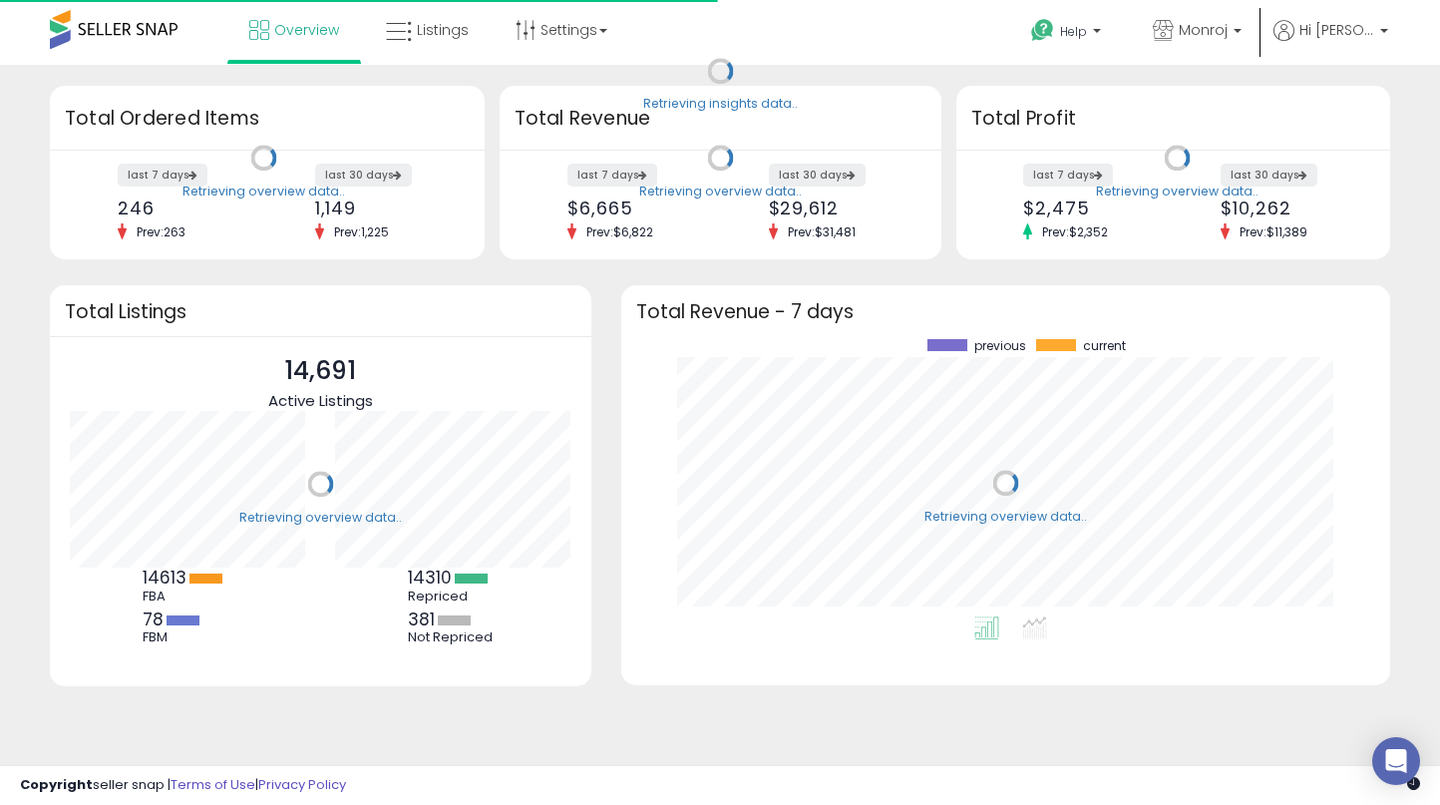
scroll to position [277, 729]
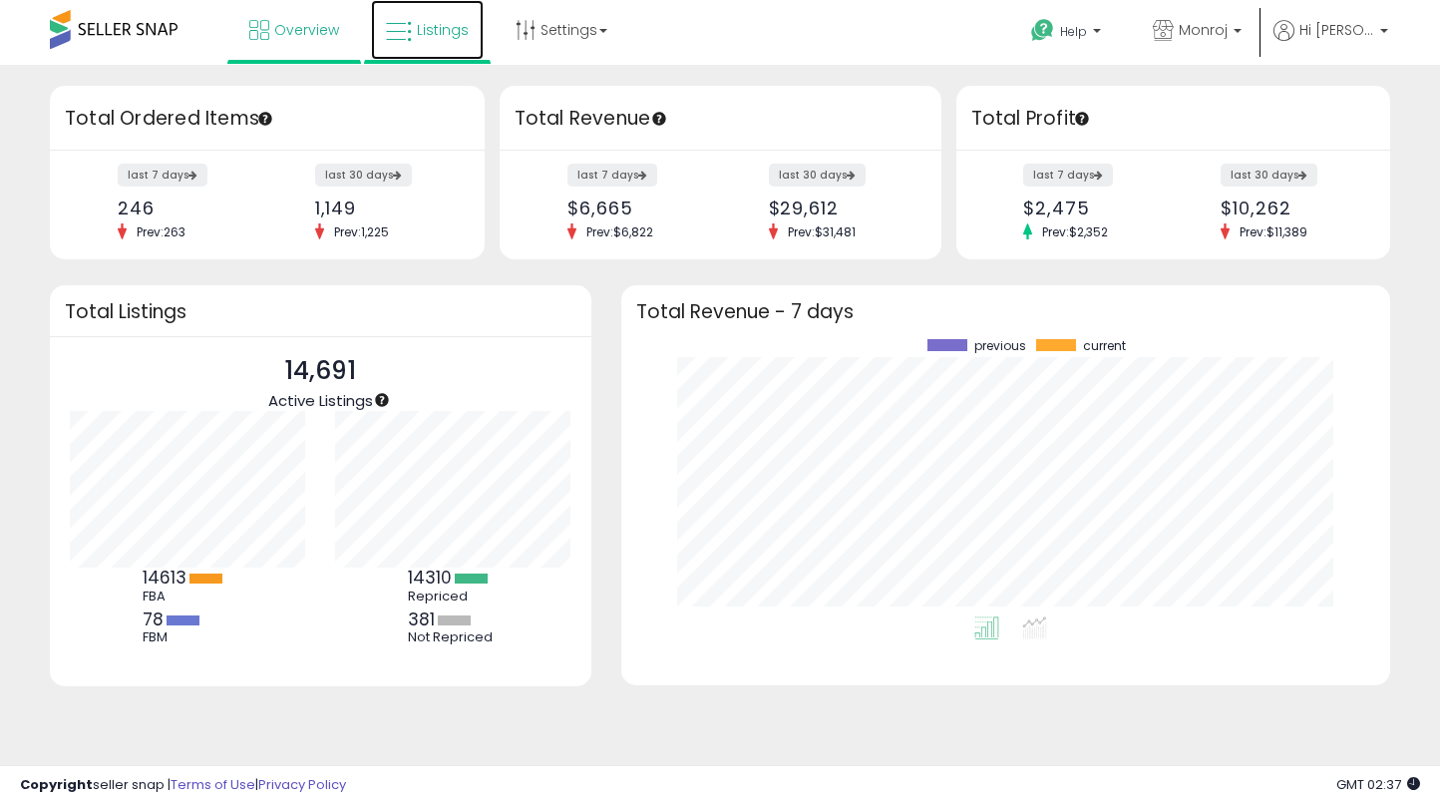
click at [452, 35] on span "Listings" at bounding box center [443, 30] width 52 height 20
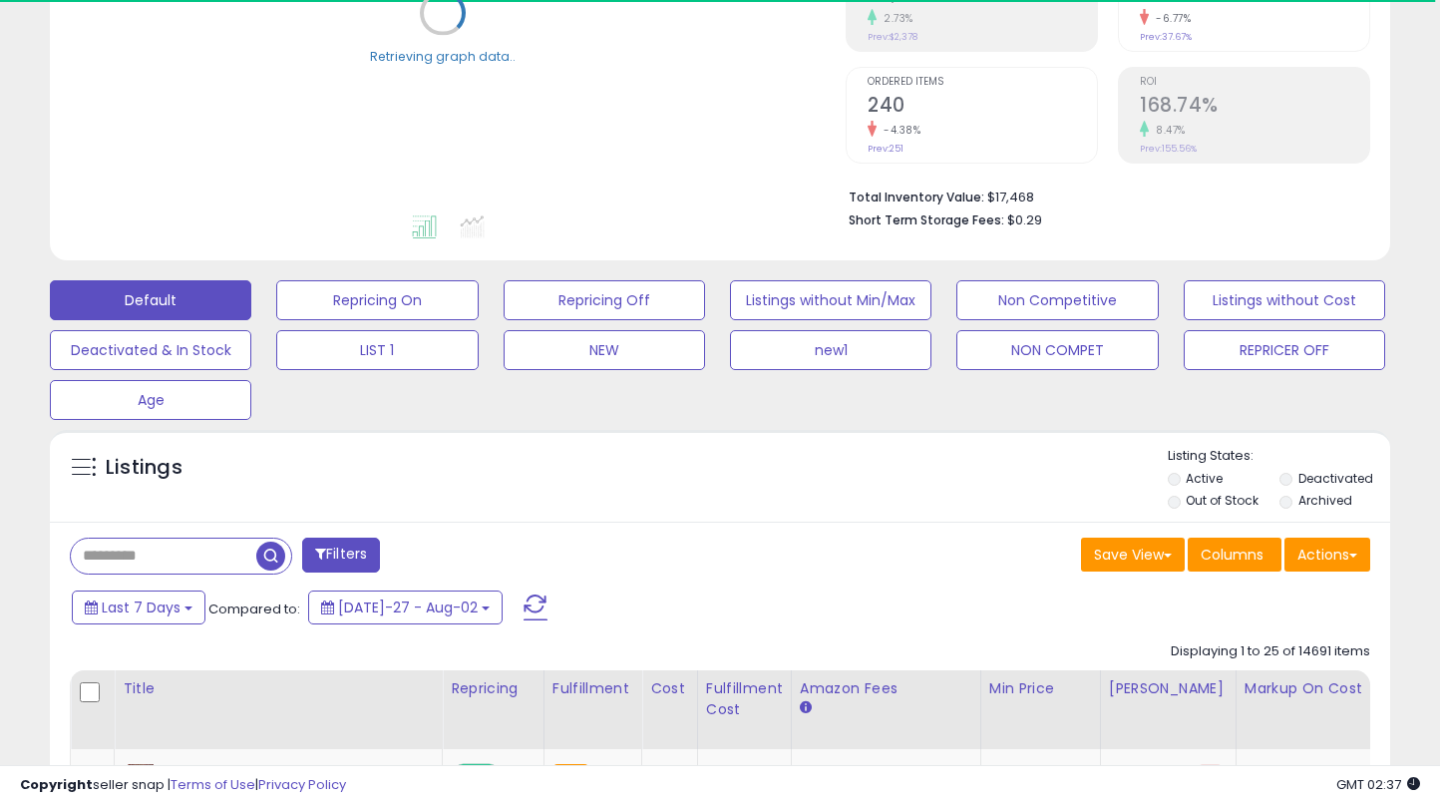
scroll to position [366, 0]
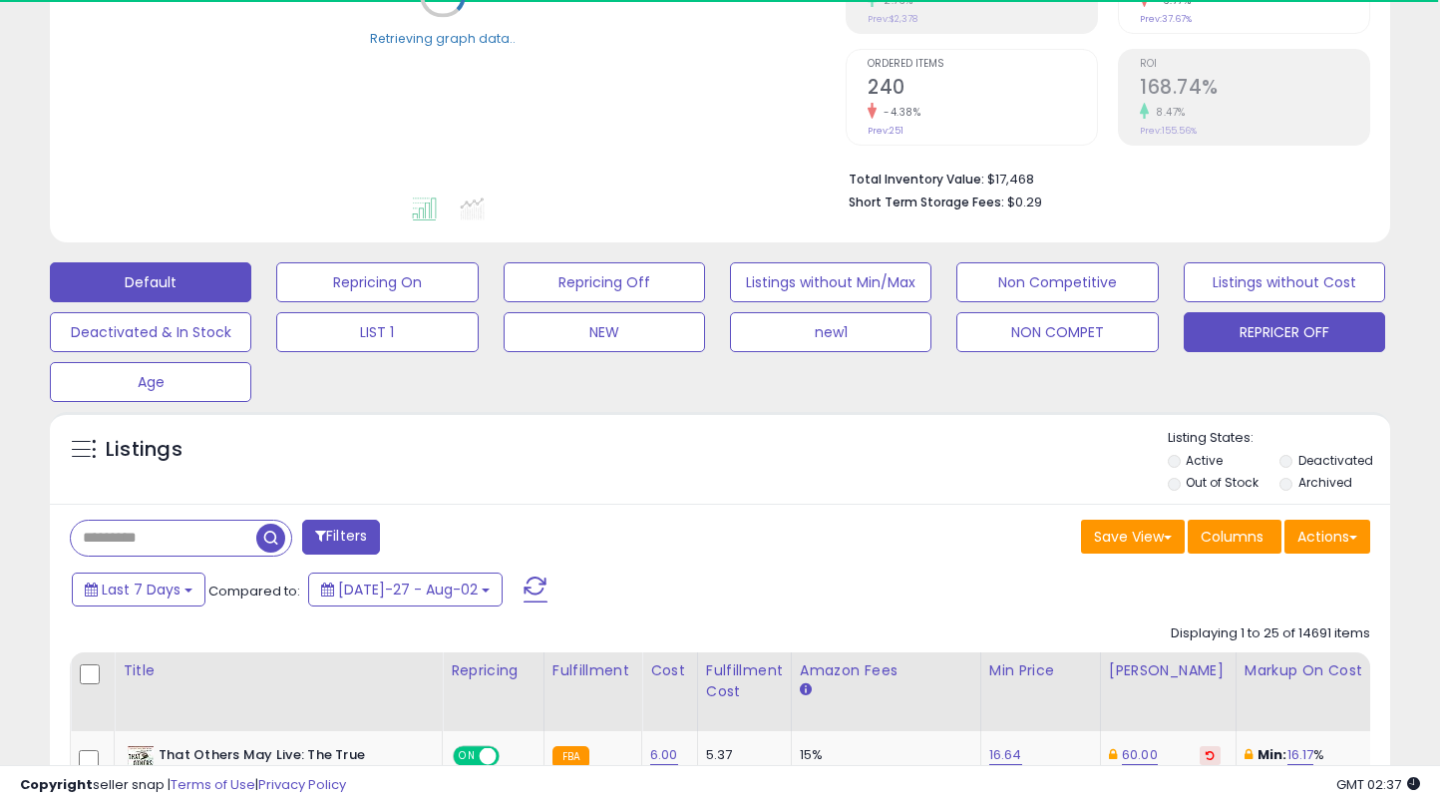
click at [478, 302] on button "REPRICER OFF" at bounding box center [376, 282] width 201 height 40
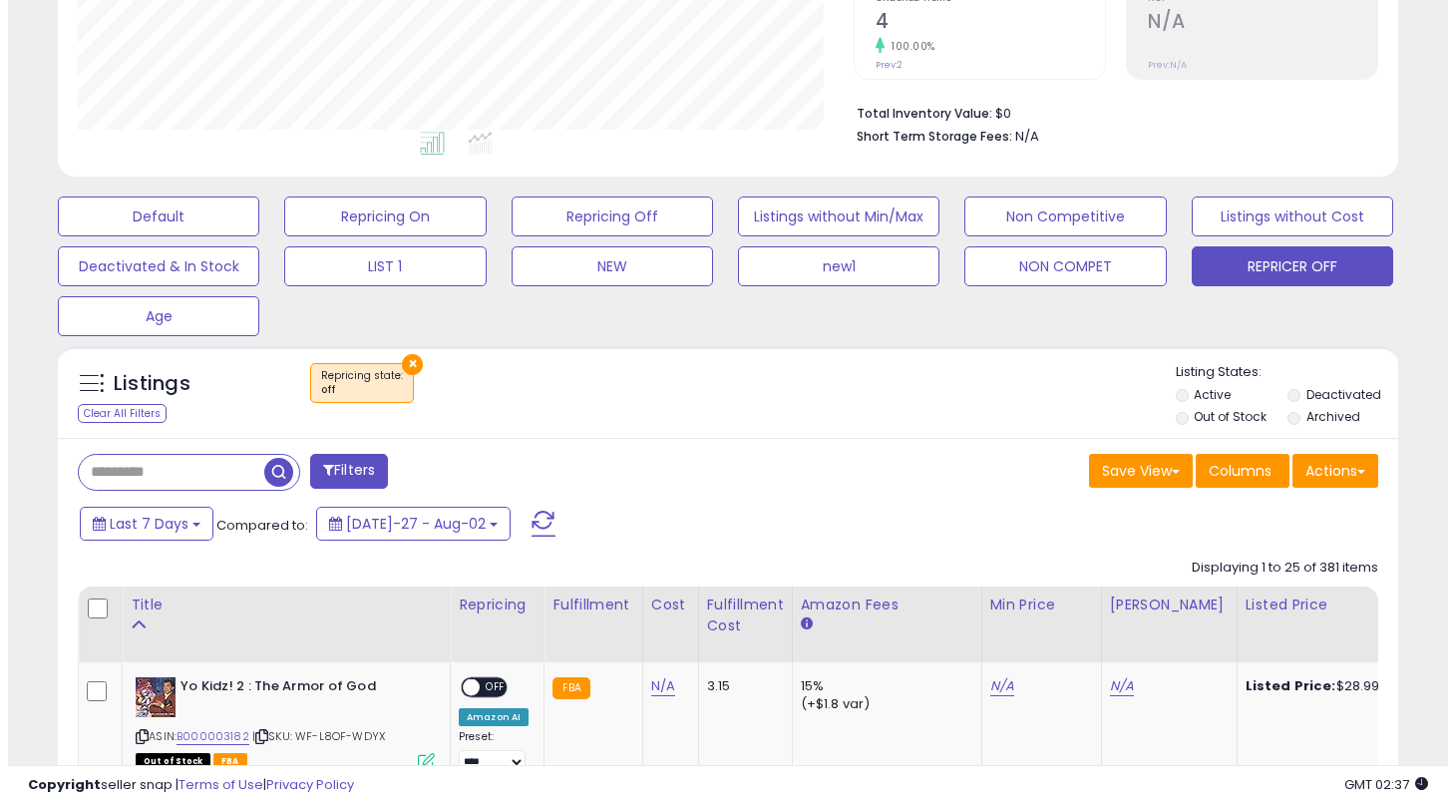
scroll to position [409, 776]
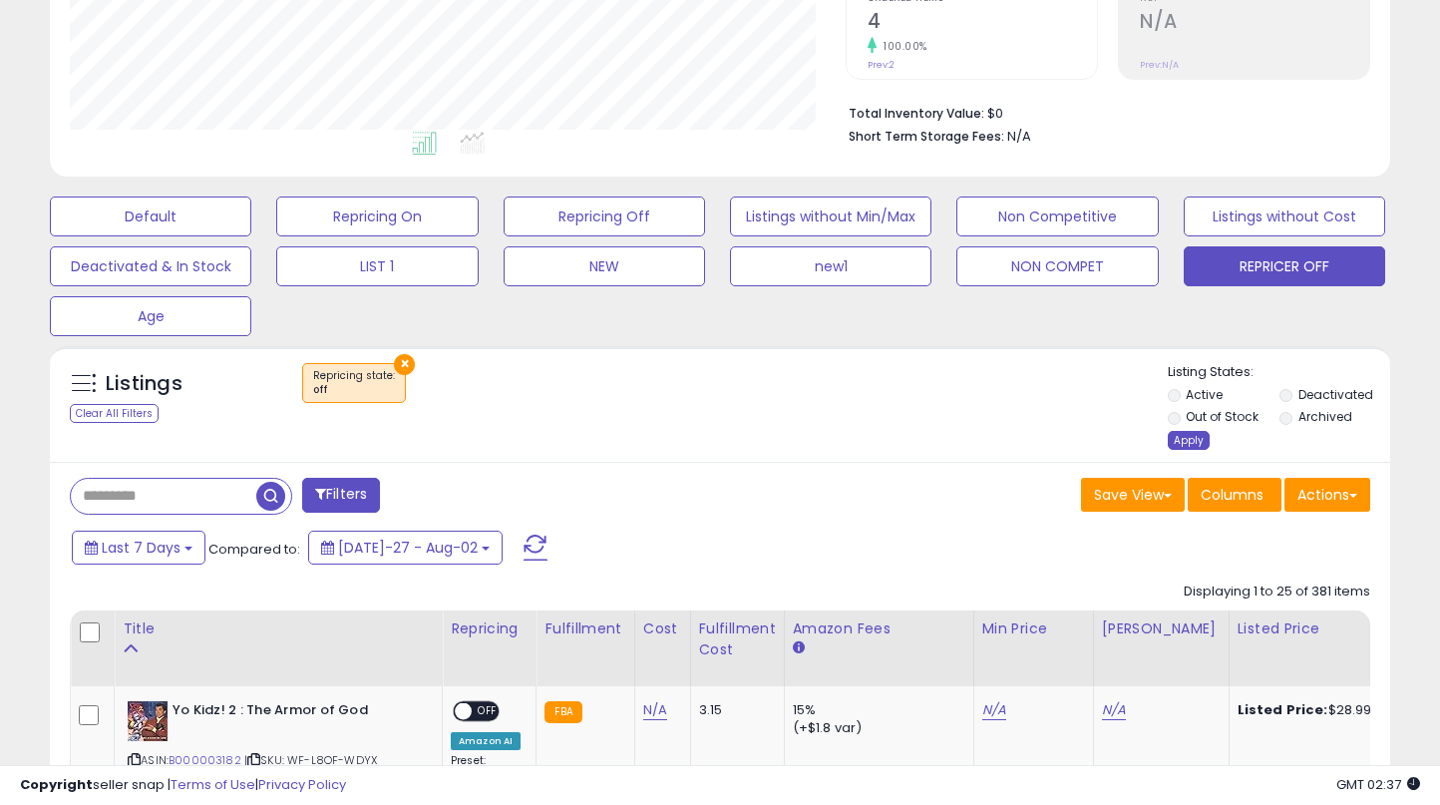
click at [1185, 433] on div "Apply" at bounding box center [1189, 440] width 42 height 19
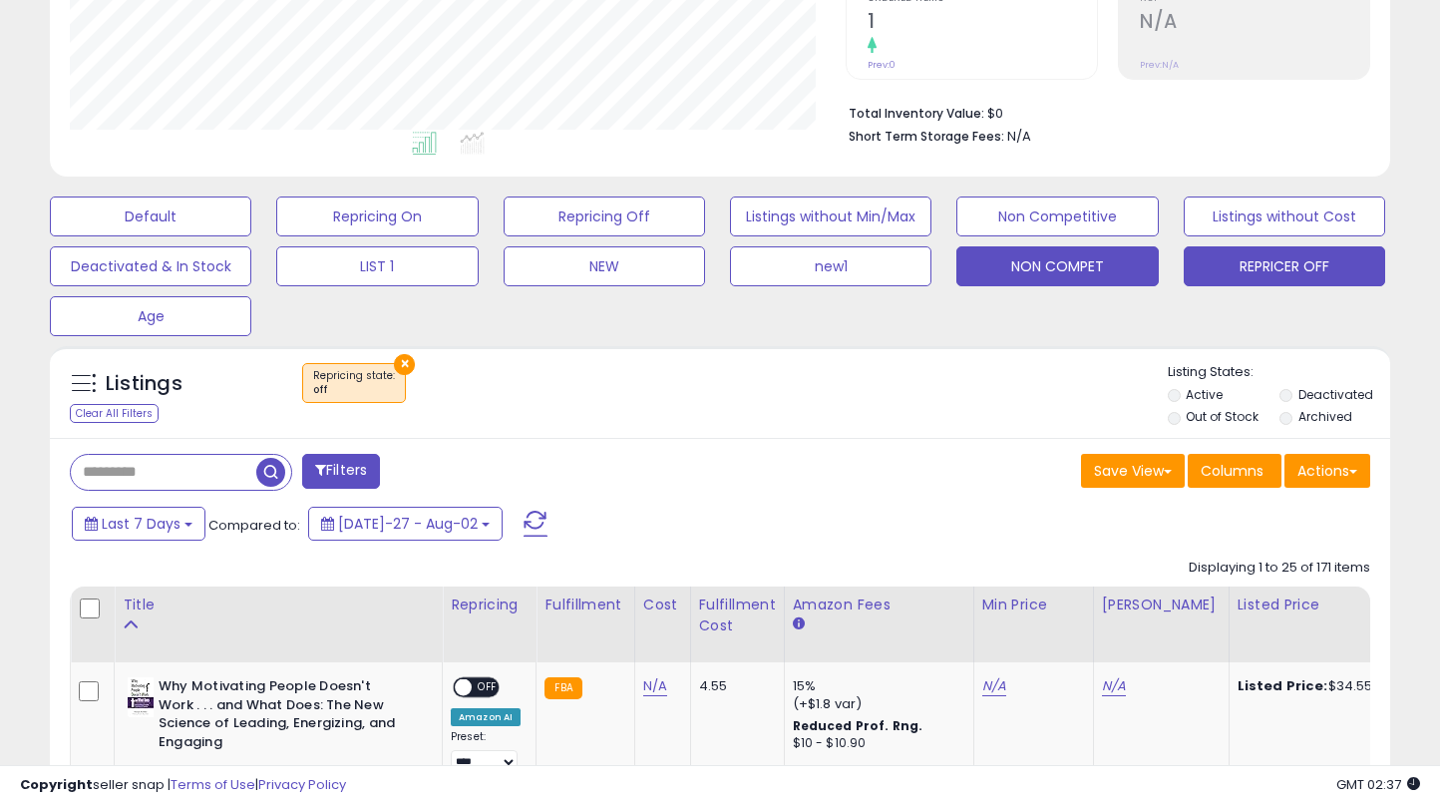
click at [251, 236] on button "NON COMPET" at bounding box center [150, 216] width 201 height 40
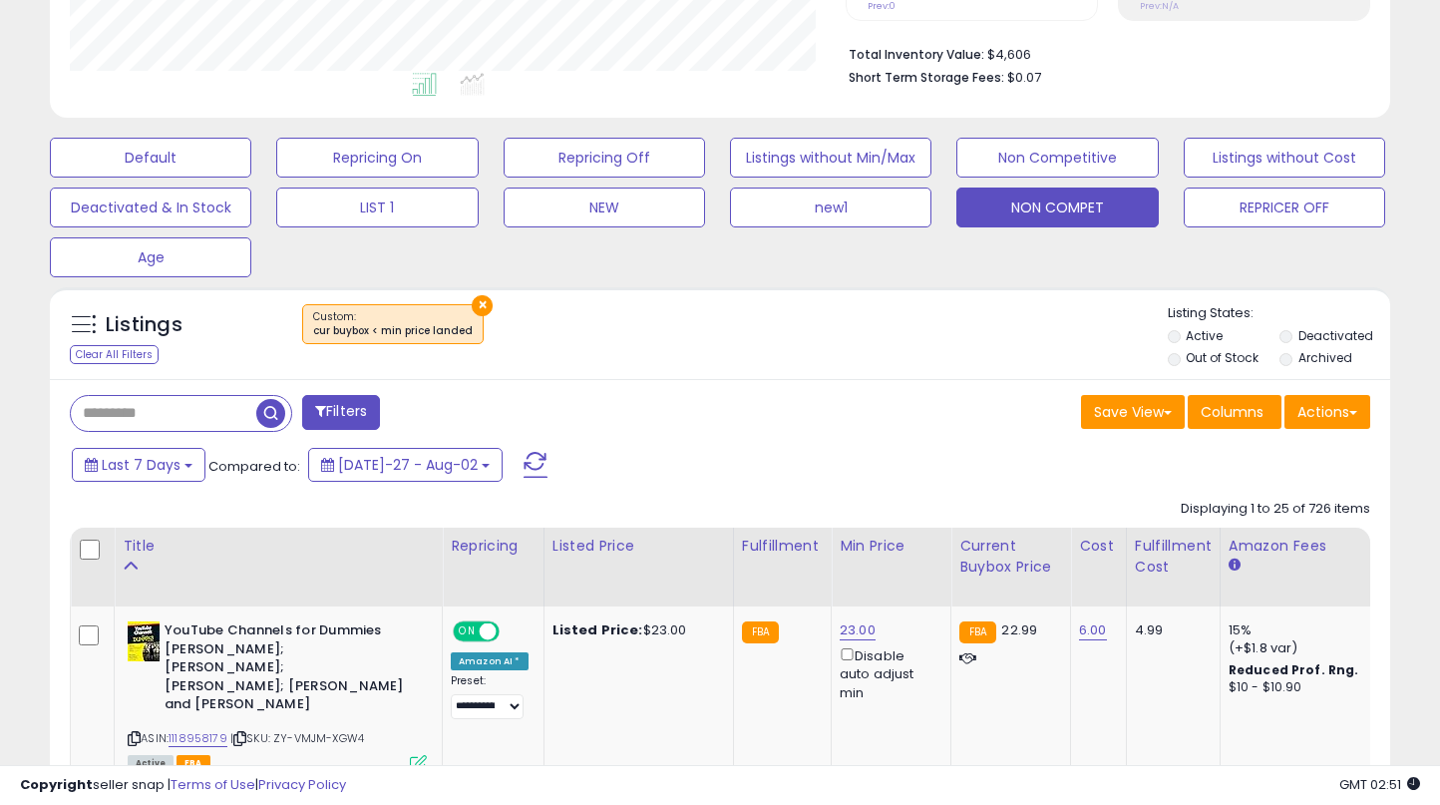
scroll to position [492, 0]
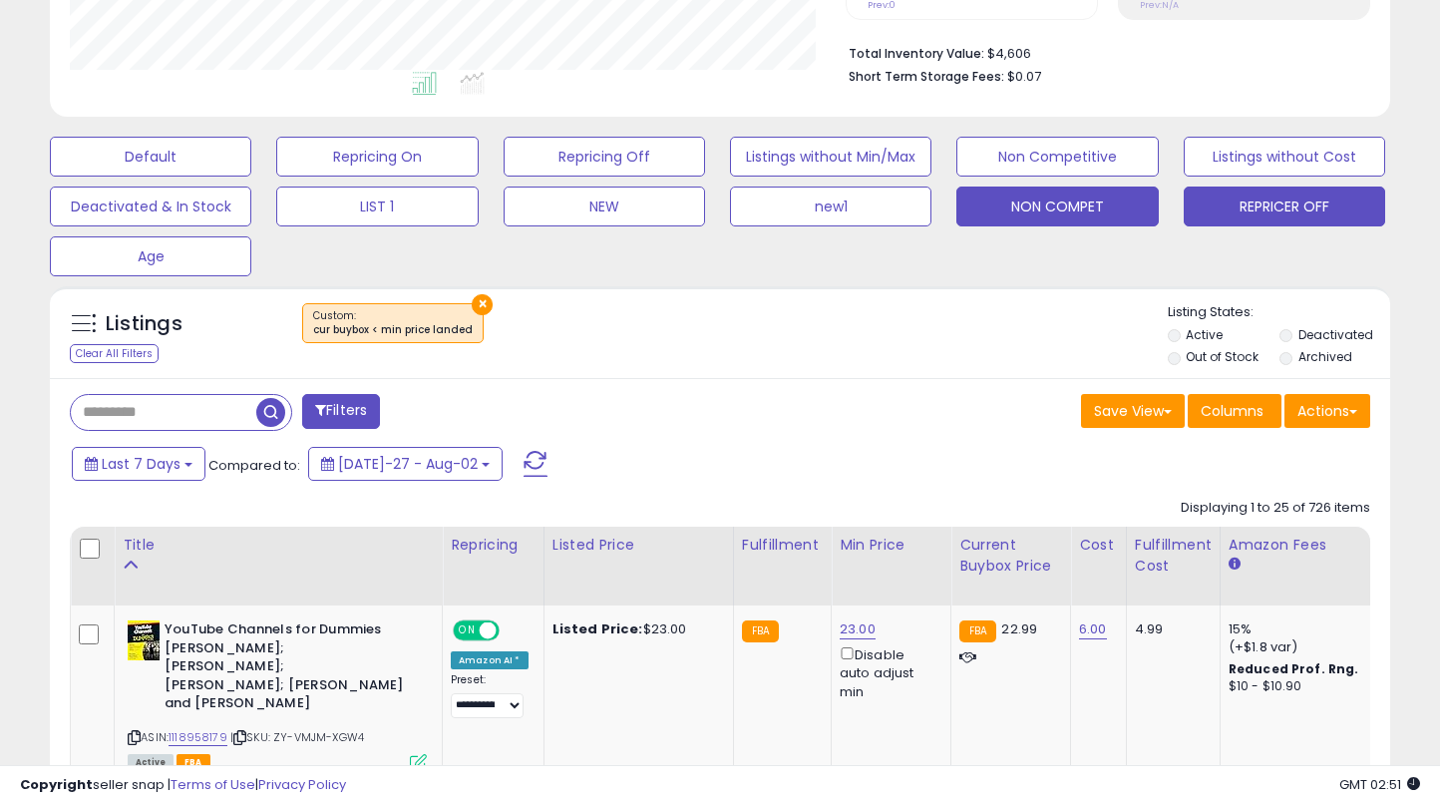
click at [251, 176] on button "REPRICER OFF" at bounding box center [150, 157] width 201 height 40
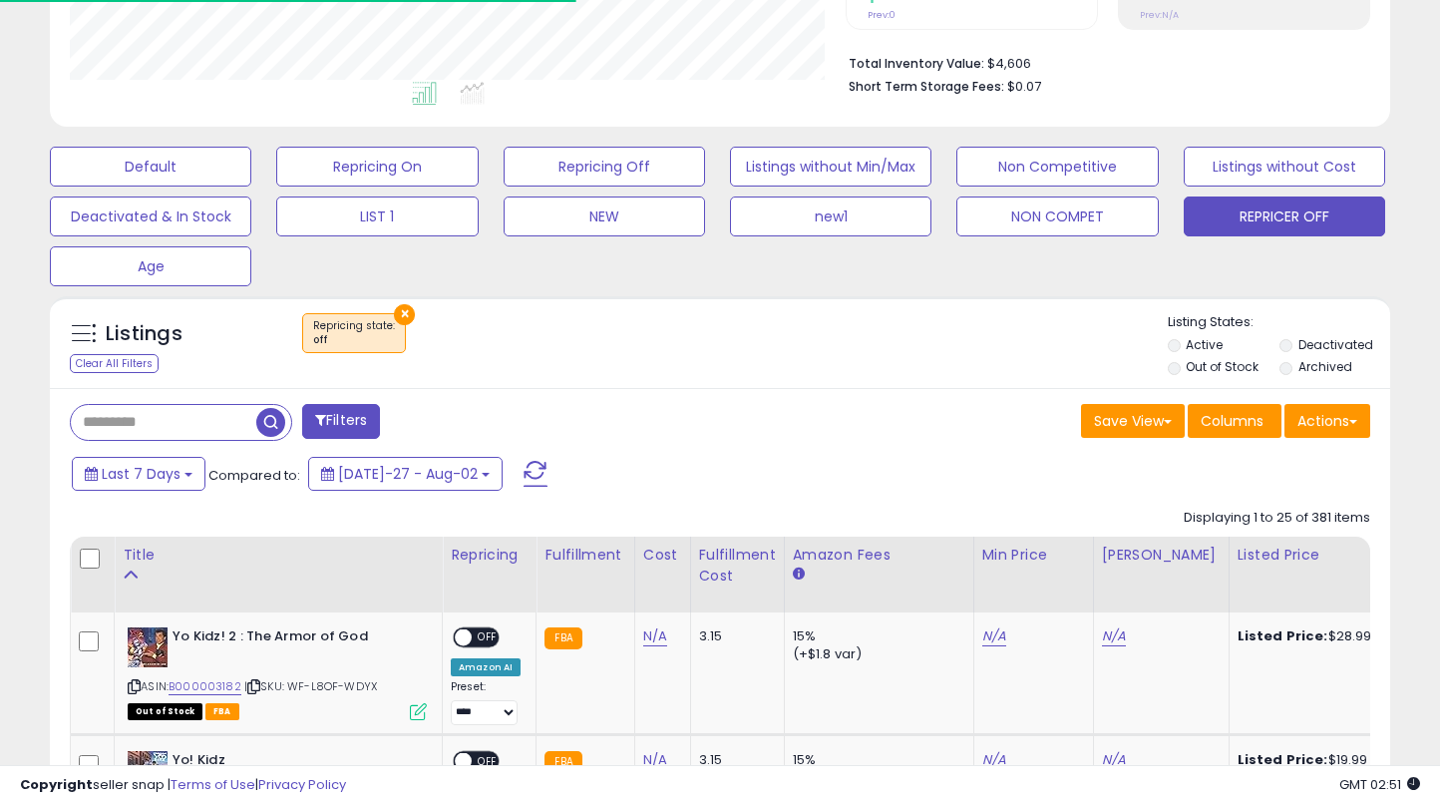
scroll to position [996638, 996271]
click at [1193, 370] on label "Out of Stock" at bounding box center [1221, 366] width 73 height 17
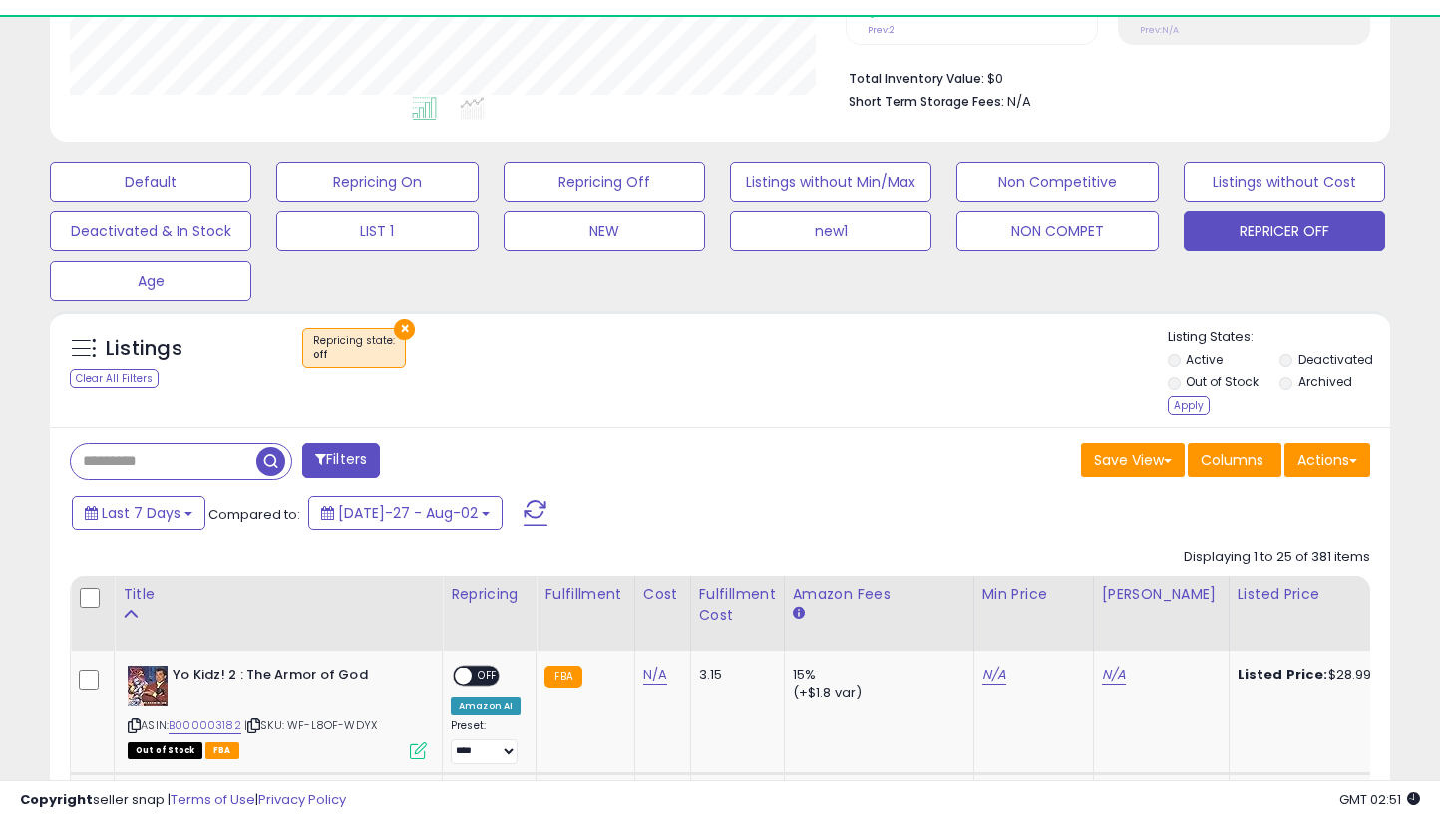
scroll to position [409, 776]
